Goal: Information Seeking & Learning: Compare options

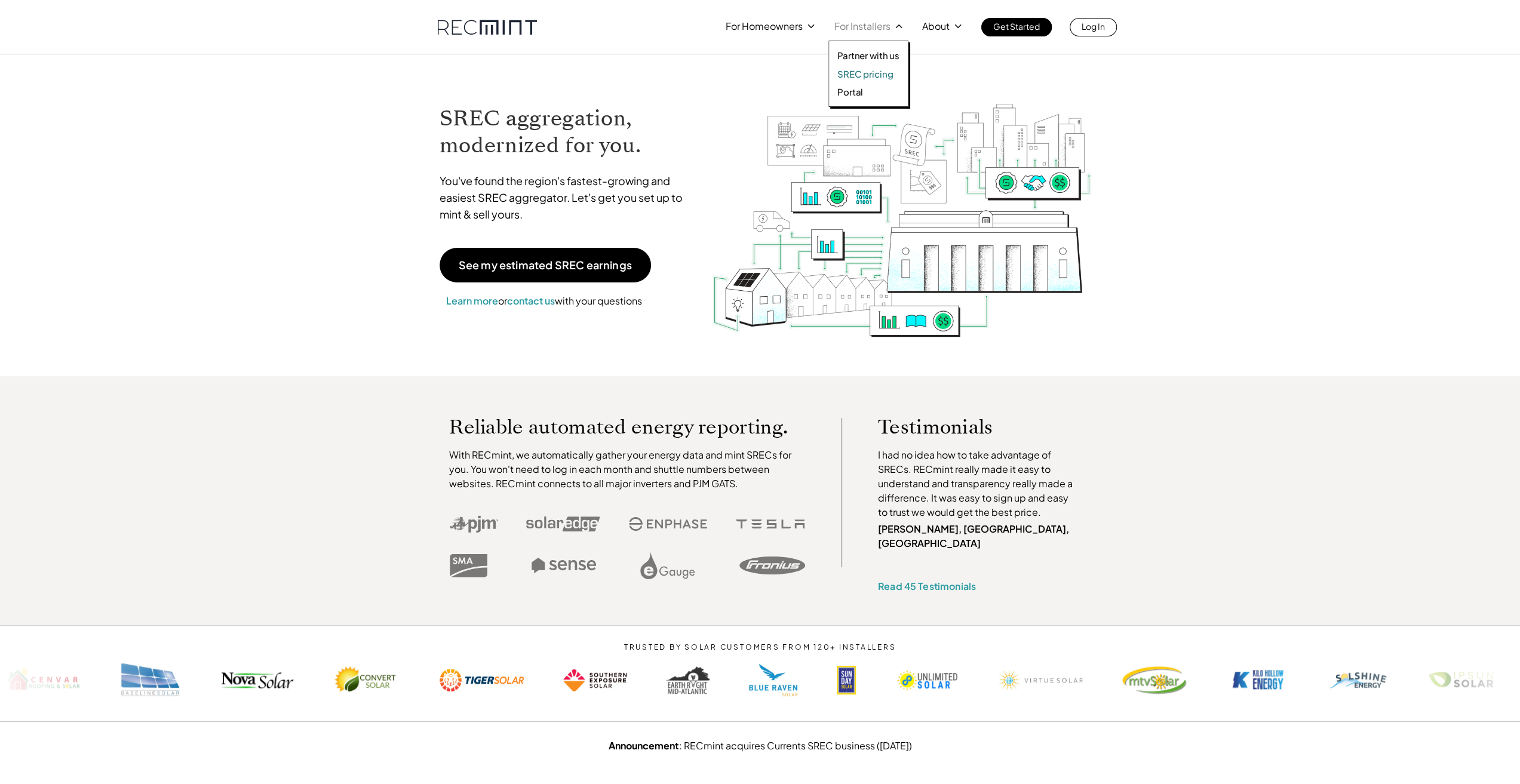
click at [859, 73] on p "SREC pricing" at bounding box center [865, 74] width 56 height 12
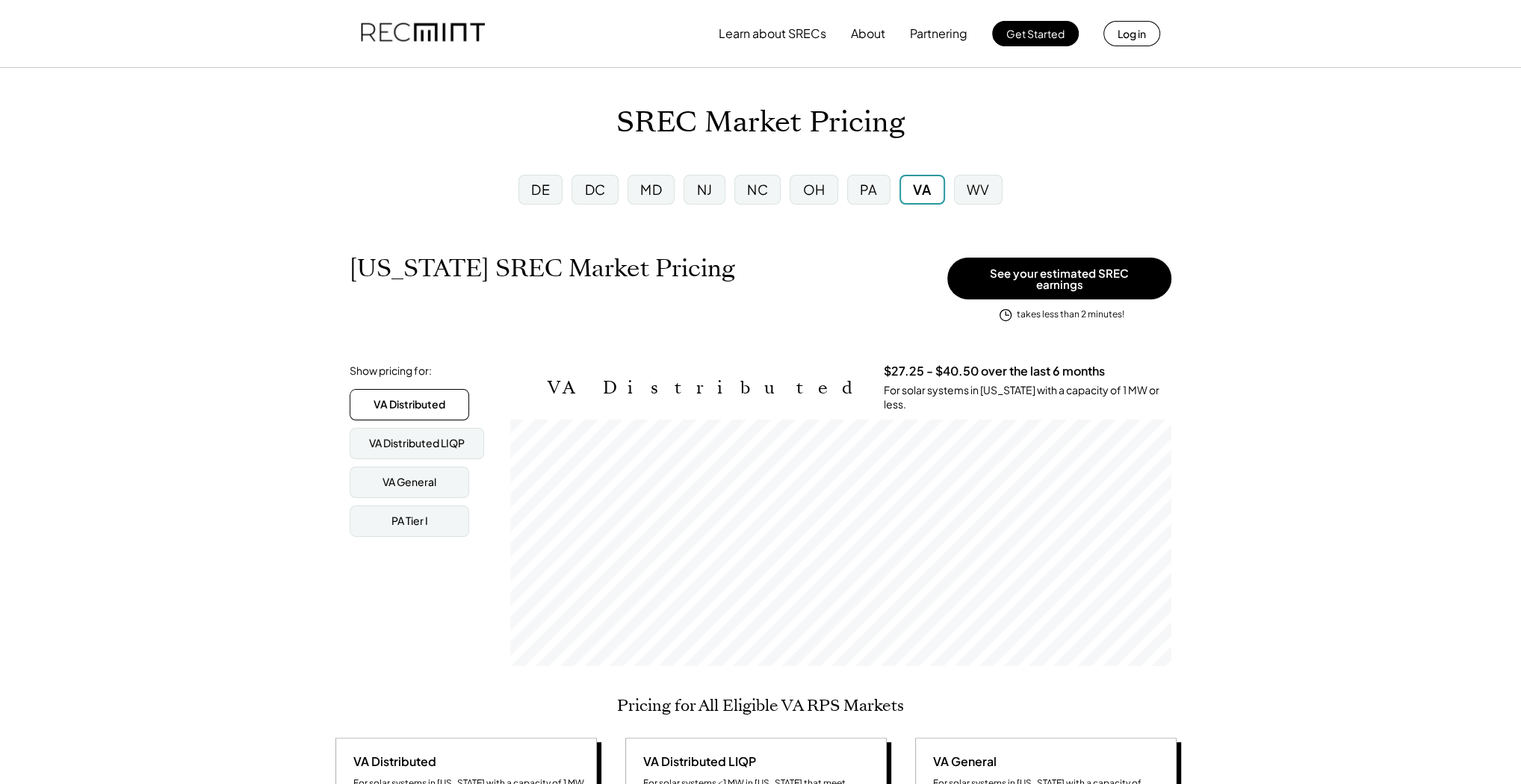
scroll to position [247, 661]
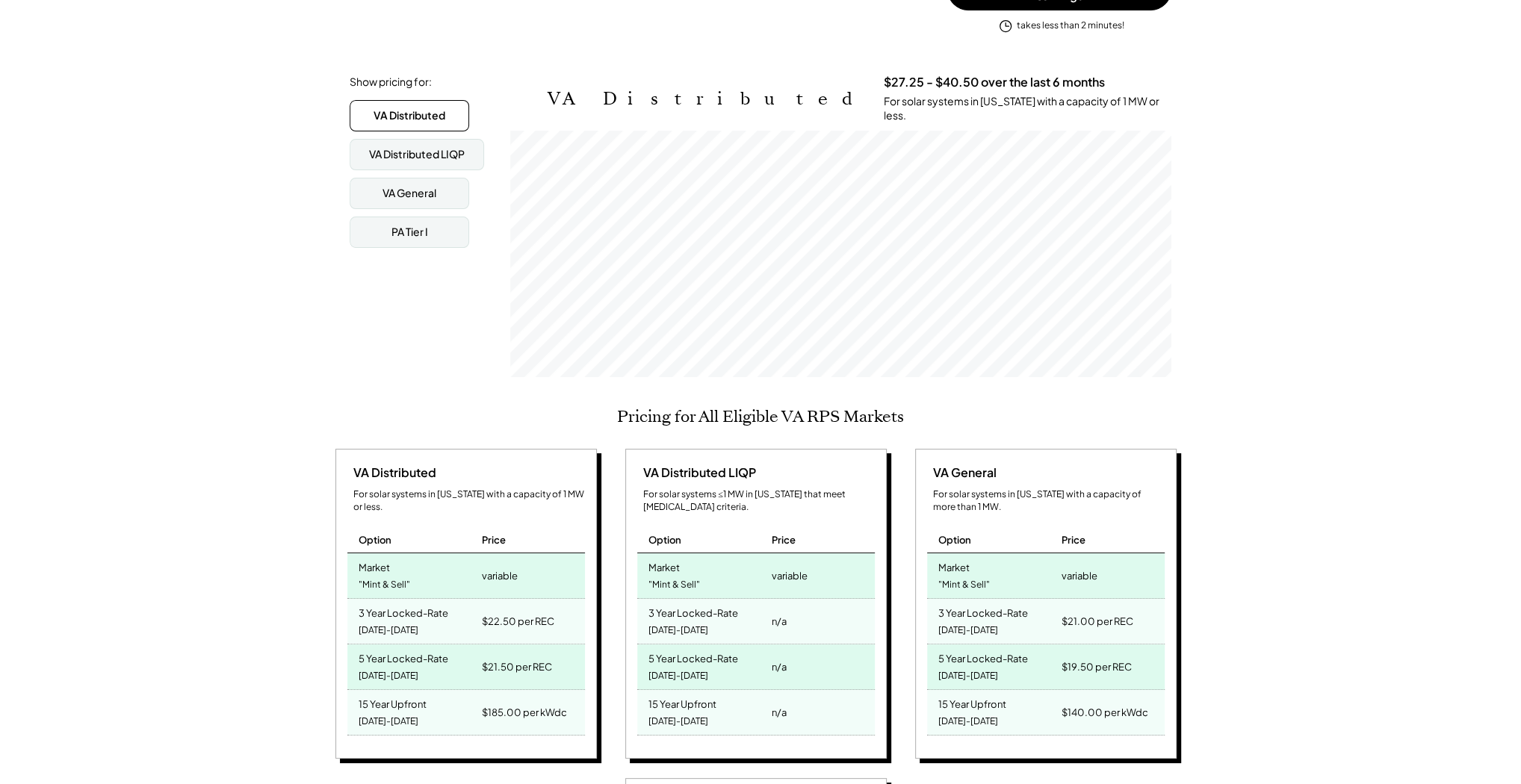
scroll to position [298, 0]
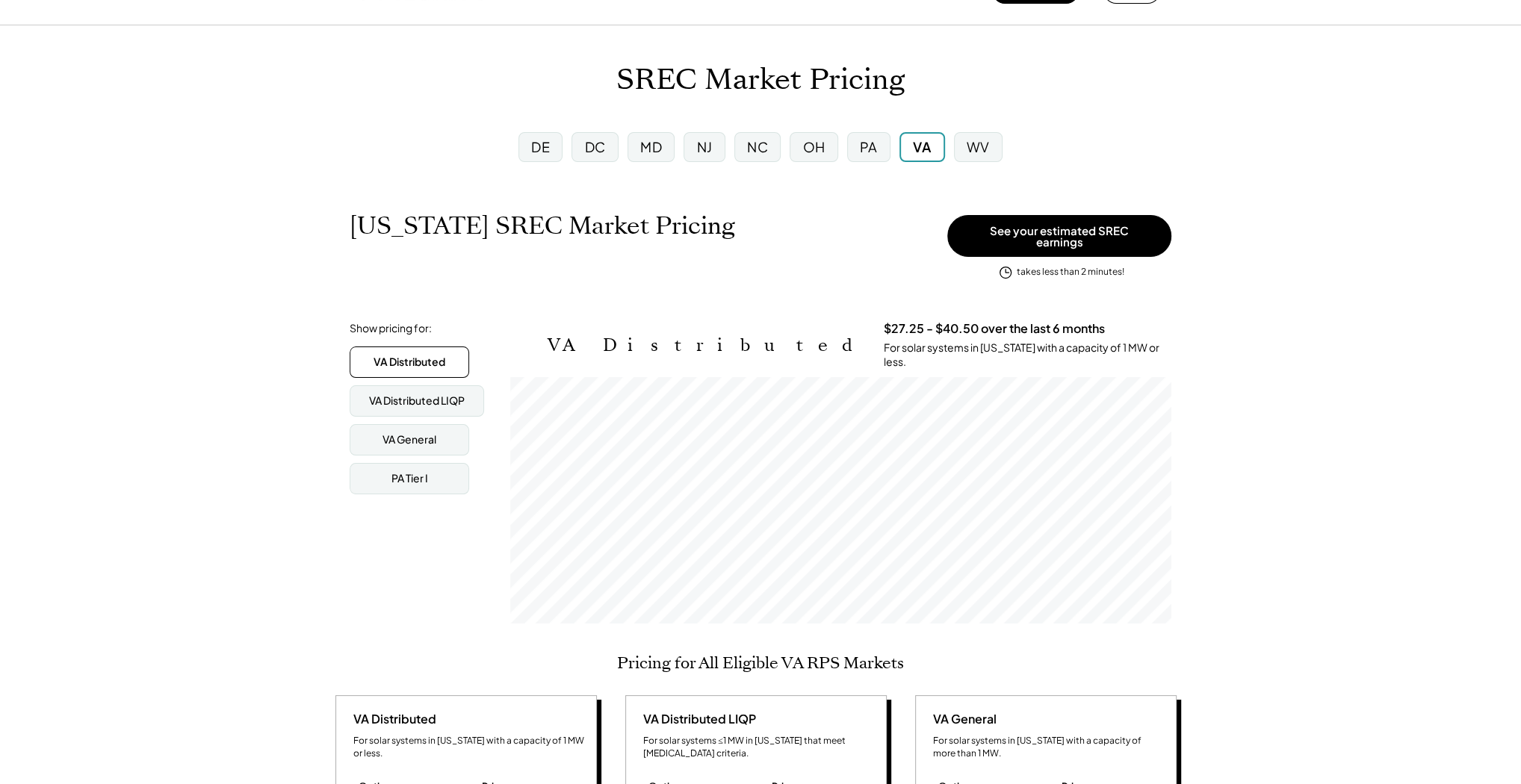
scroll to position [0, 0]
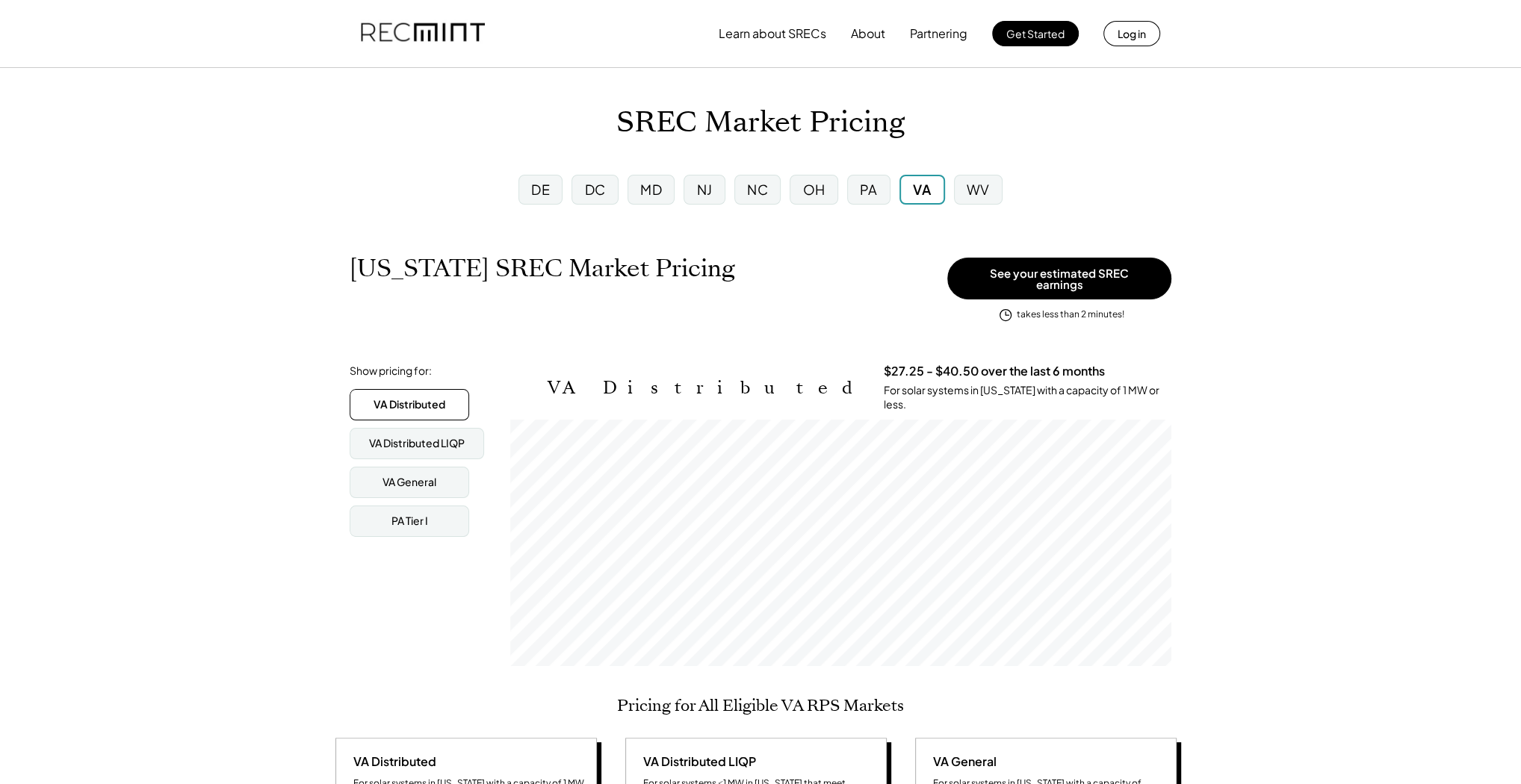
click at [598, 192] on div "DC" at bounding box center [595, 189] width 21 height 19
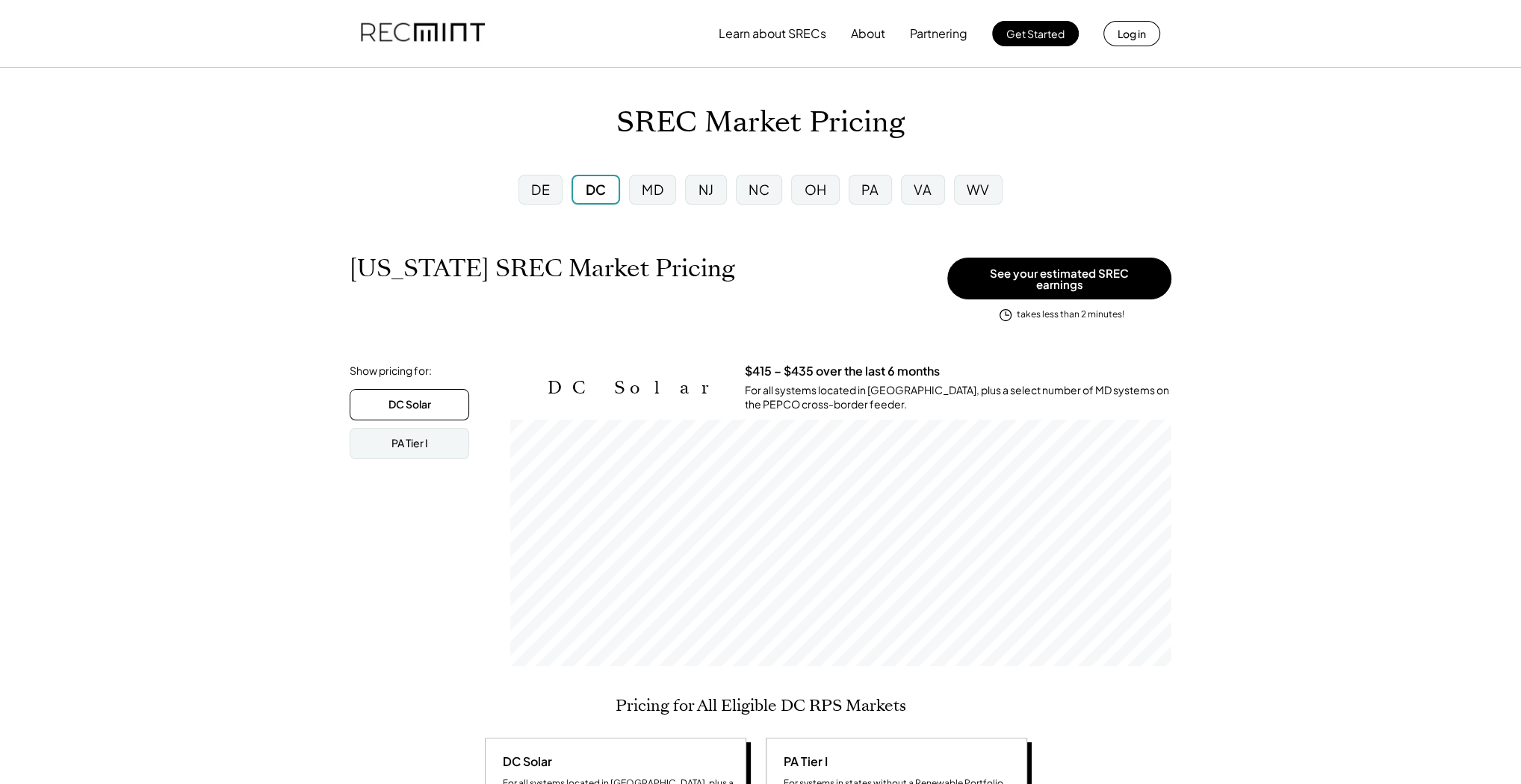
scroll to position [247, 661]
click at [925, 188] on div "VA" at bounding box center [922, 189] width 18 height 19
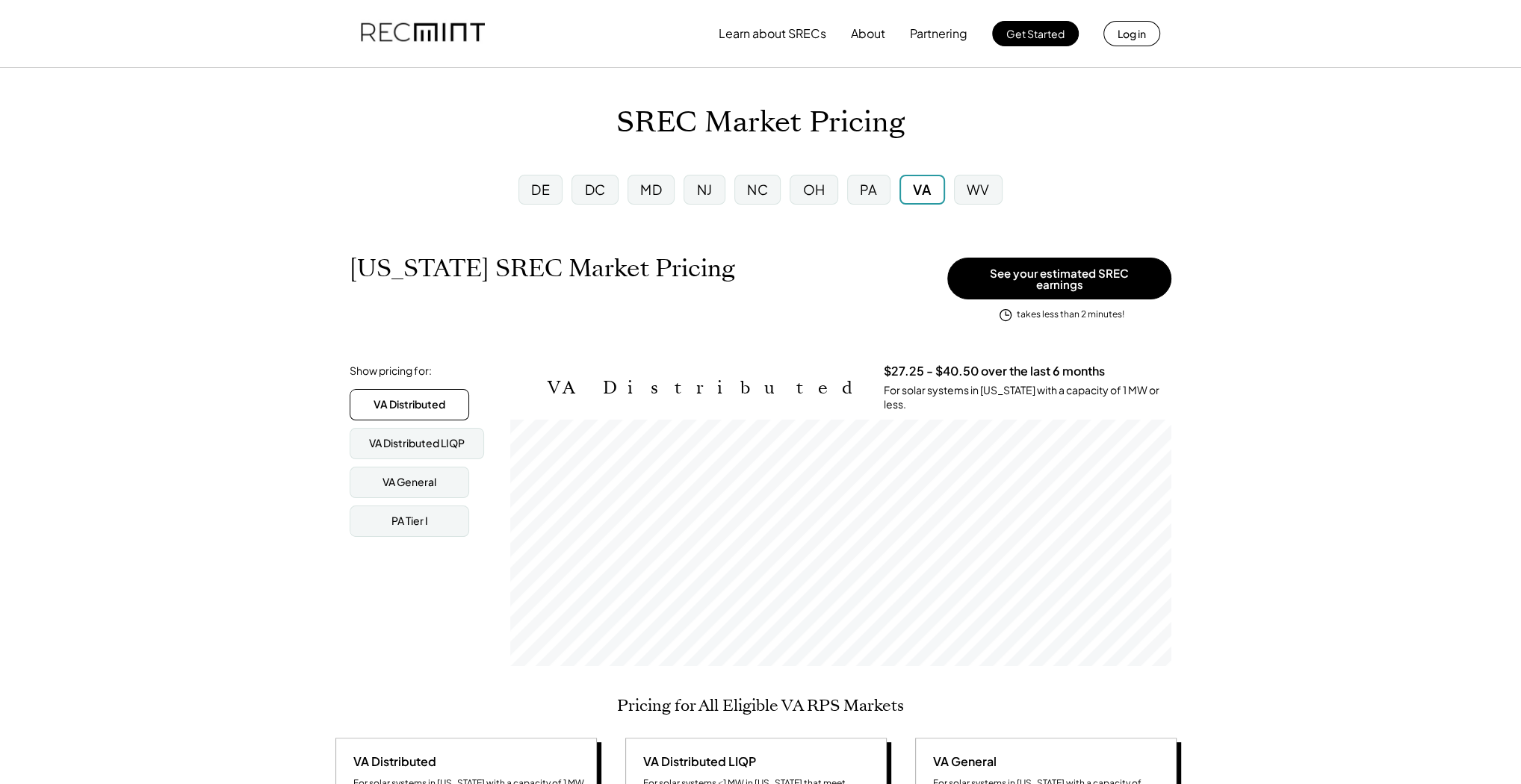
scroll to position [247, 661]
click at [988, 192] on div "WV" at bounding box center [979, 189] width 23 height 19
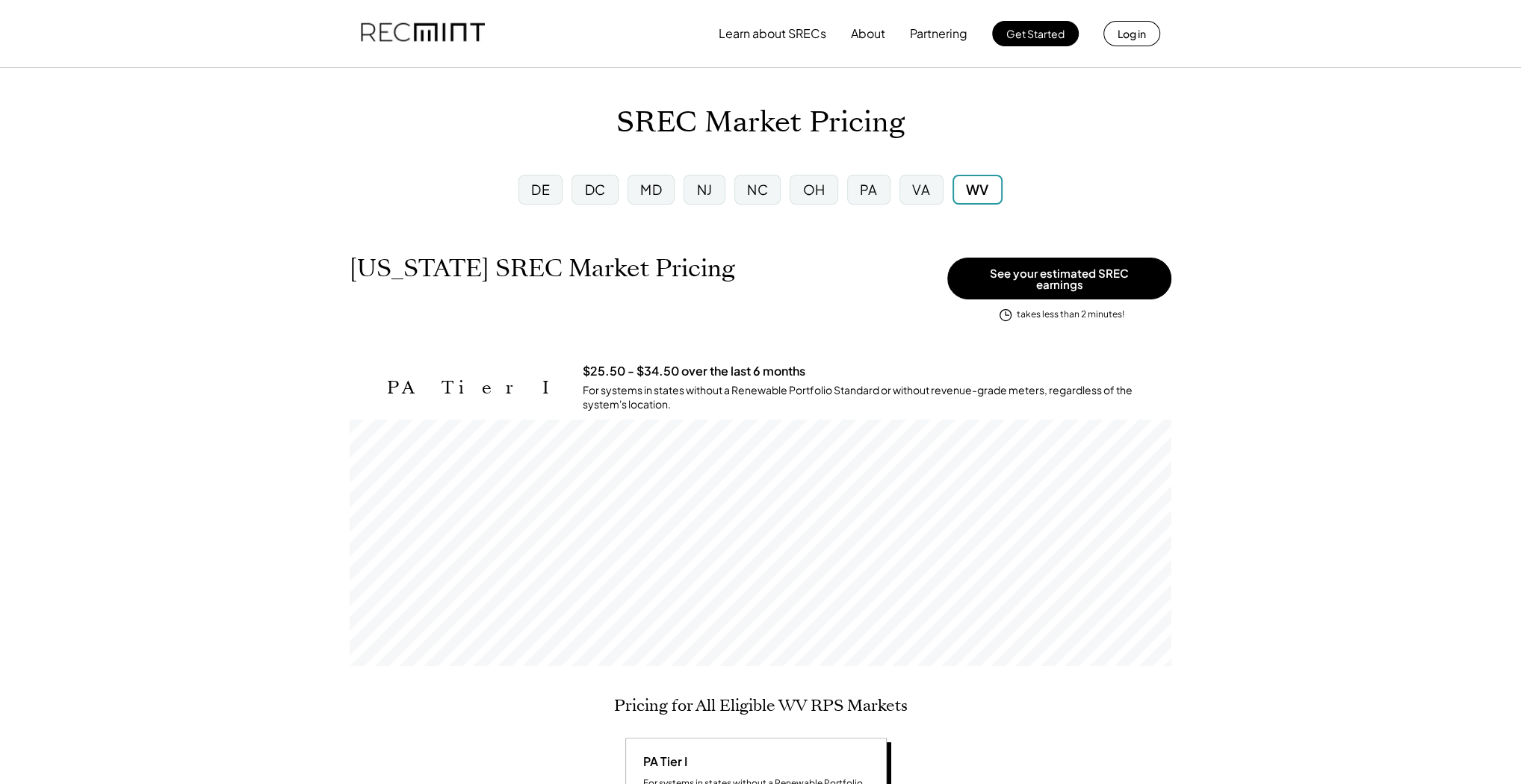
scroll to position [247, 821]
drag, startPoint x: 386, startPoint y: 373, endPoint x: 457, endPoint y: 373, distance: 71.0
click at [457, 373] on div "PA Tier I $25.50 - $34.50 over the last 6 months For systems in states without …" at bounding box center [760, 387] width 822 height 49
click at [864, 192] on div "PA" at bounding box center [868, 189] width 18 height 19
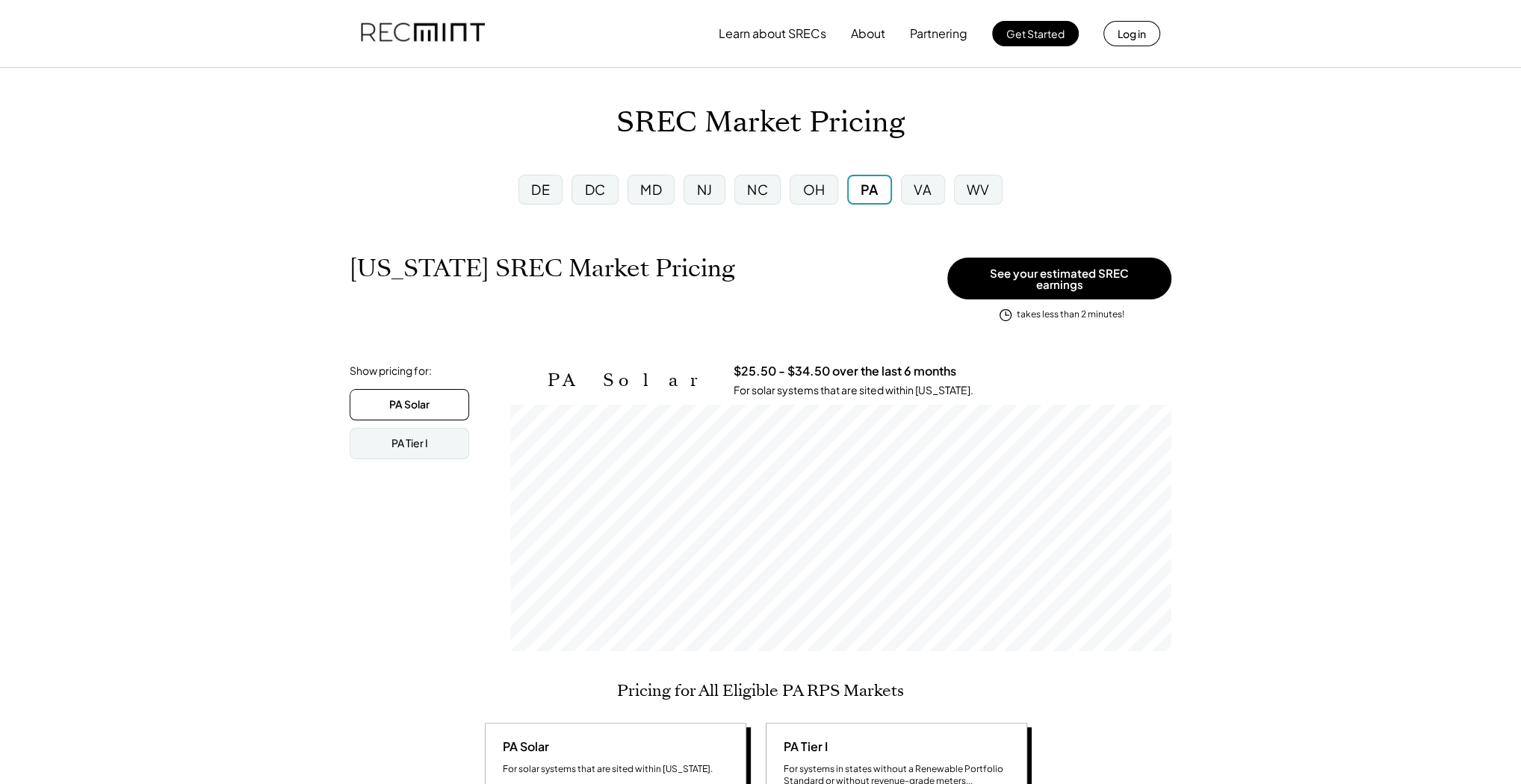
scroll to position [247, 661]
click at [759, 193] on div "NC" at bounding box center [757, 189] width 21 height 19
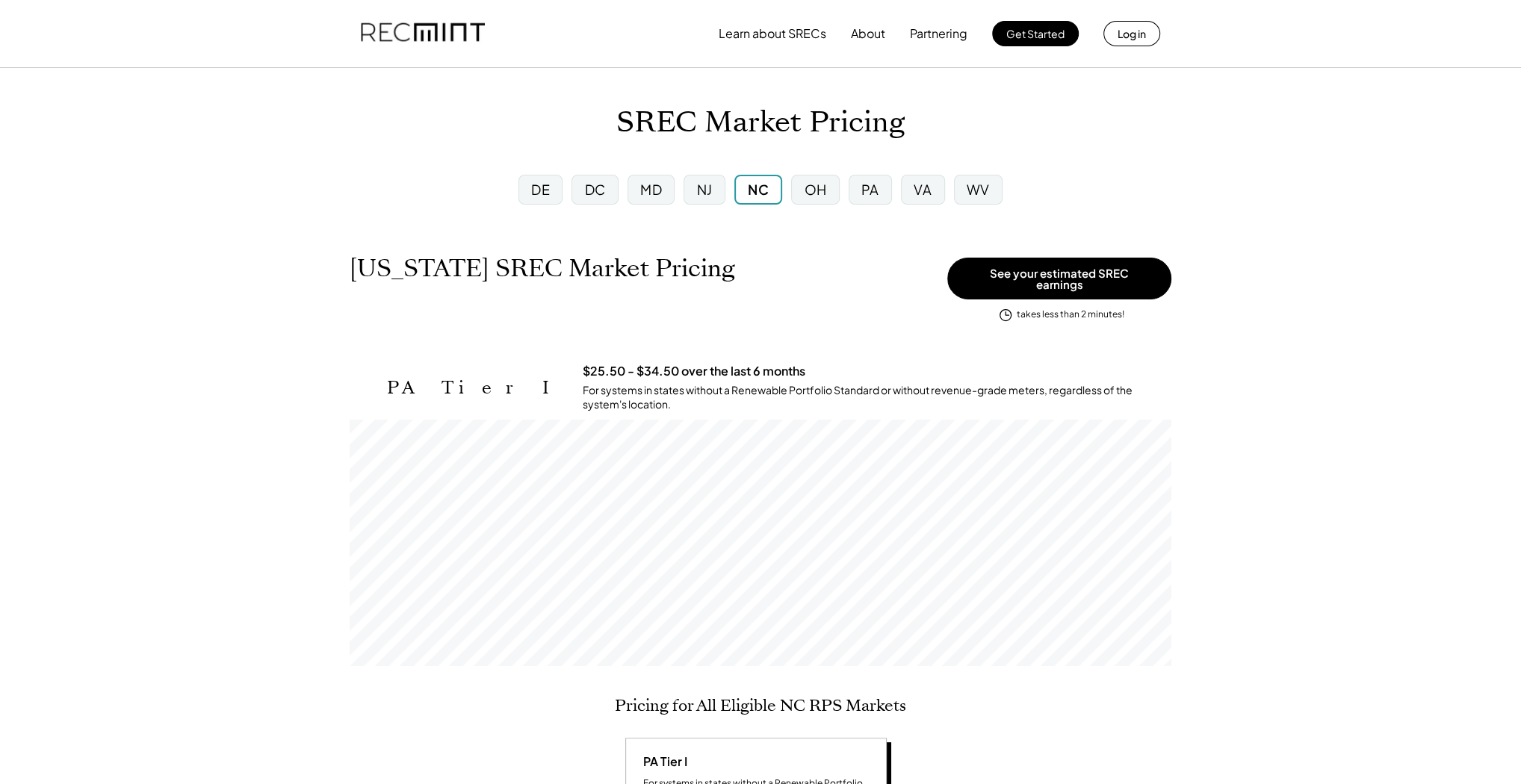
scroll to position [247, 821]
drag, startPoint x: 455, startPoint y: 375, endPoint x: 353, endPoint y: 374, distance: 102.0
click at [350, 388] on div "PA Tier I $25.50 - $34.50 over the last 6 months For systems in states without …" at bounding box center [760, 514] width 822 height 302
click at [926, 190] on div "VA" at bounding box center [922, 189] width 18 height 19
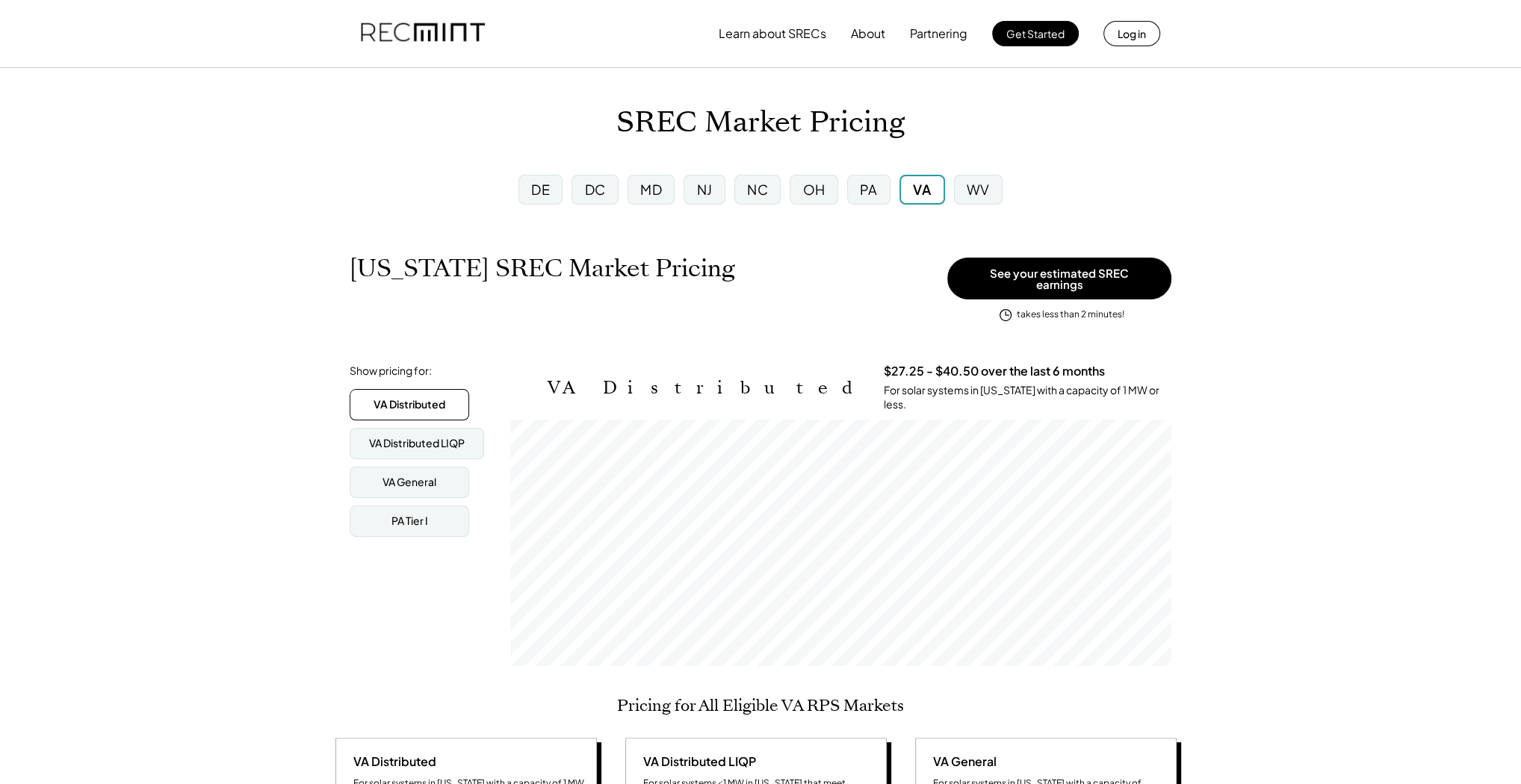
scroll to position [247, 661]
